Goal: Task Accomplishment & Management: Manage account settings

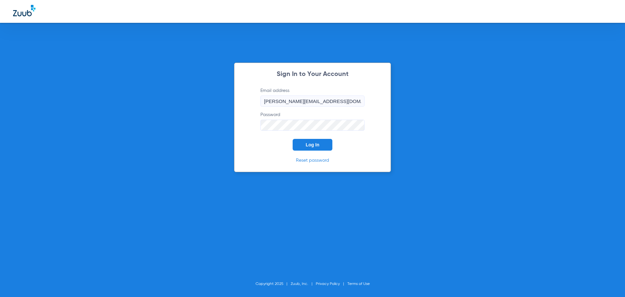
click at [308, 147] on span "Log In" at bounding box center [313, 144] width 14 height 5
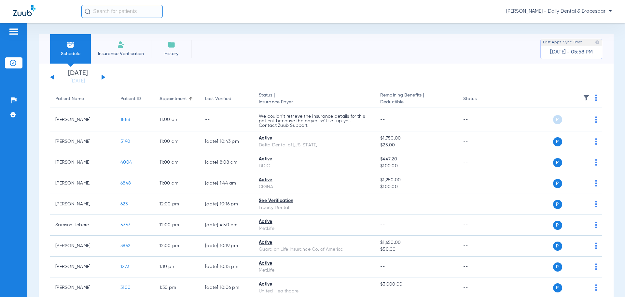
click at [102, 78] on button at bounding box center [104, 77] width 4 height 5
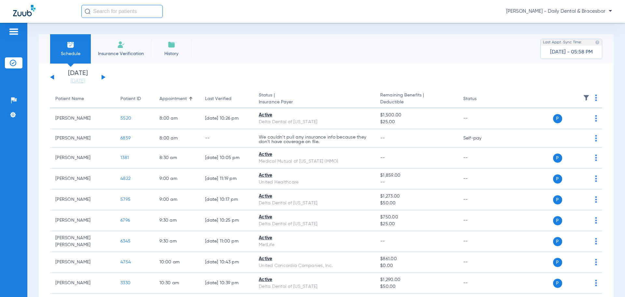
click at [104, 79] on div "[DATE] [DATE] [DATE] [DATE] [DATE] [DATE] [DATE] [DATE] [DATE] [DATE] [DATE] [D…" at bounding box center [77, 77] width 55 height 14
click at [104, 76] on div "[DATE] [DATE] [DATE] [DATE] [DATE] [DATE] [DATE] [DATE] [DATE] [DATE] [DATE] [D…" at bounding box center [77, 77] width 55 height 14
click at [102, 76] on button at bounding box center [104, 77] width 4 height 5
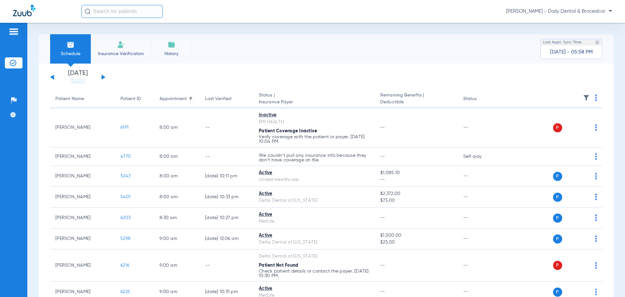
click at [102, 75] on div "[DATE] [DATE] [DATE] [DATE] [DATE] [DATE] [DATE] [DATE] [DATE] [DATE] [DATE] [D…" at bounding box center [77, 77] width 55 height 14
click at [102, 77] on button at bounding box center [104, 77] width 4 height 5
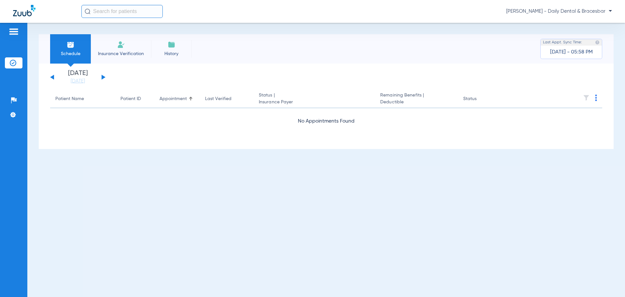
click at [102, 77] on button at bounding box center [104, 77] width 4 height 5
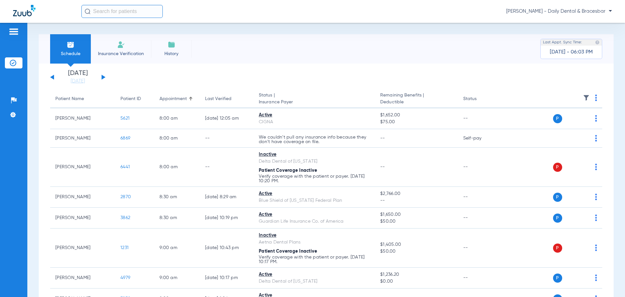
click at [105, 79] on div "[DATE] [DATE] [DATE] [DATE] [DATE] [DATE] [DATE] [DATE] [DATE] [DATE] [DATE] [D…" at bounding box center [77, 77] width 55 height 14
click at [104, 76] on button at bounding box center [104, 77] width 4 height 5
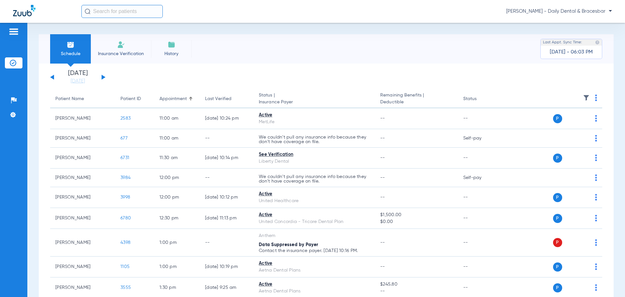
click at [102, 77] on button at bounding box center [104, 77] width 4 height 5
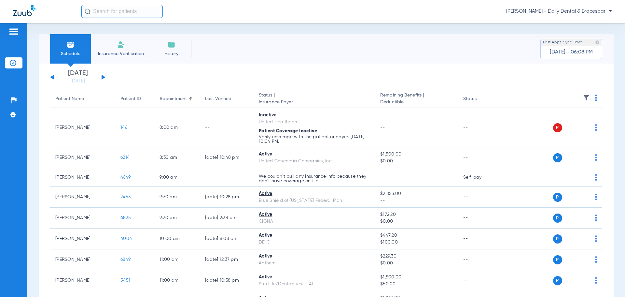
click at [105, 77] on button at bounding box center [104, 77] width 4 height 5
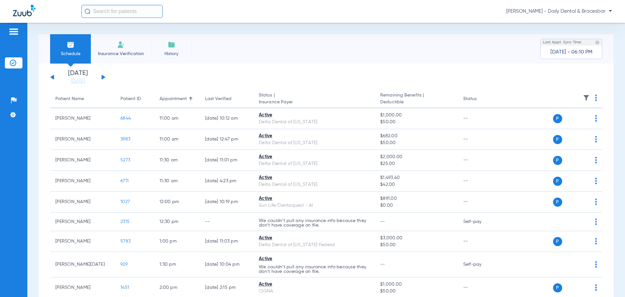
click at [101, 75] on div "[DATE] [DATE] [DATE] [DATE] [DATE] [DATE] [DATE] [DATE] [DATE] [DATE] [DATE] [D…" at bounding box center [77, 77] width 55 height 14
click at [103, 76] on button at bounding box center [104, 77] width 4 height 5
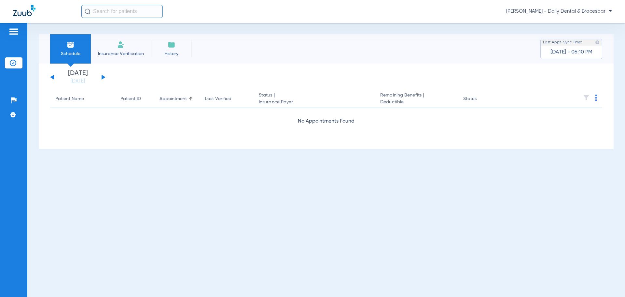
click at [27, 13] on img at bounding box center [24, 10] width 22 height 11
click at [12, 34] on img at bounding box center [13, 32] width 10 height 8
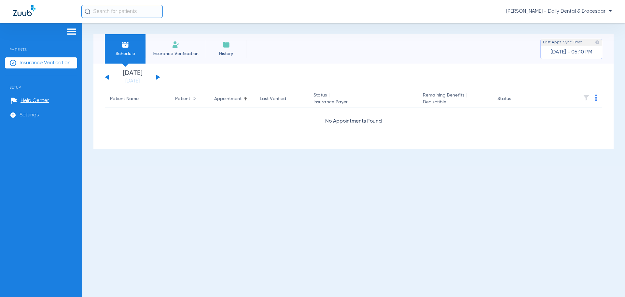
click at [263, 30] on div "Schedule Insurance Verification History Last Appt. Sync Time: [DATE] - 06:10 PM…" at bounding box center [353, 160] width 543 height 274
click at [103, 77] on div "[DATE] [DATE] [DATE] [DATE] [DATE] [DATE] [DATE] [DATE] [DATE] [DATE] [DATE] [D…" at bounding box center [353, 105] width 520 height 85
click at [107, 77] on button at bounding box center [107, 77] width 4 height 5
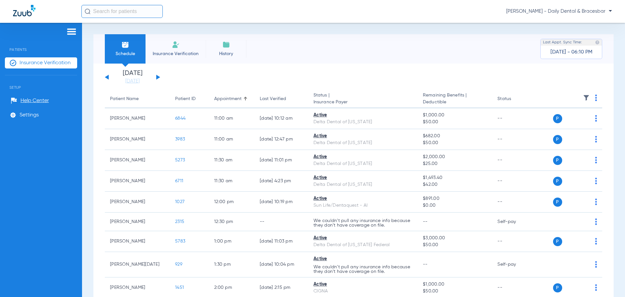
click at [107, 77] on button at bounding box center [107, 77] width 4 height 5
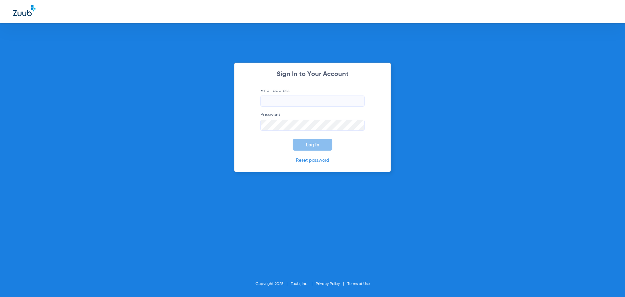
type input "[PERSON_NAME][EMAIL_ADDRESS][DOMAIN_NAME]"
